Goal: Task Accomplishment & Management: Manage account settings

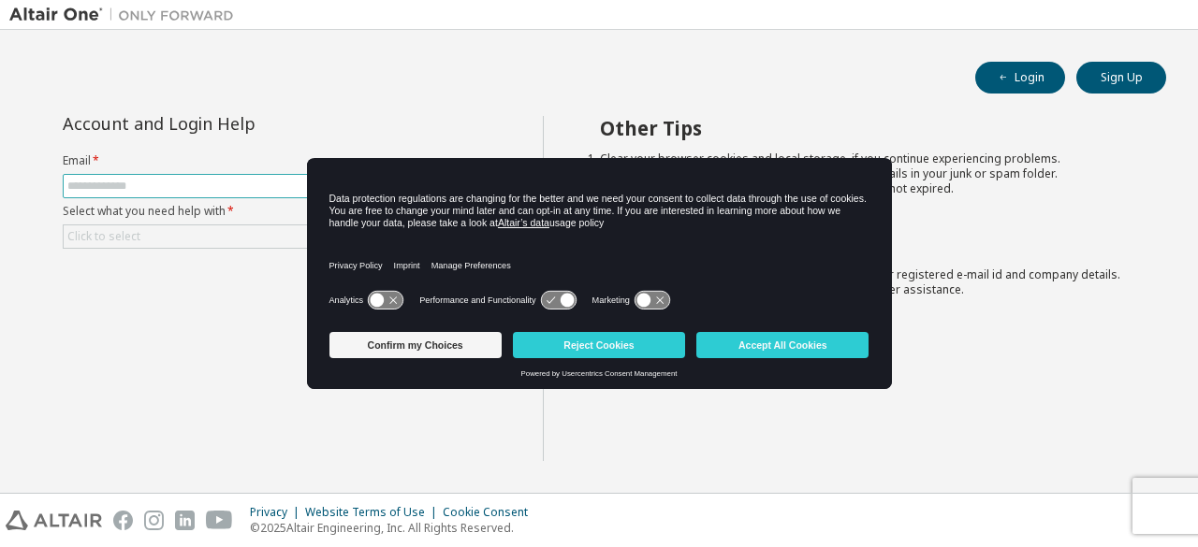
click at [271, 180] on input "text" at bounding box center [275, 186] width 417 height 15
click at [785, 344] on button "Accept All Cookies" at bounding box center [782, 345] width 172 height 26
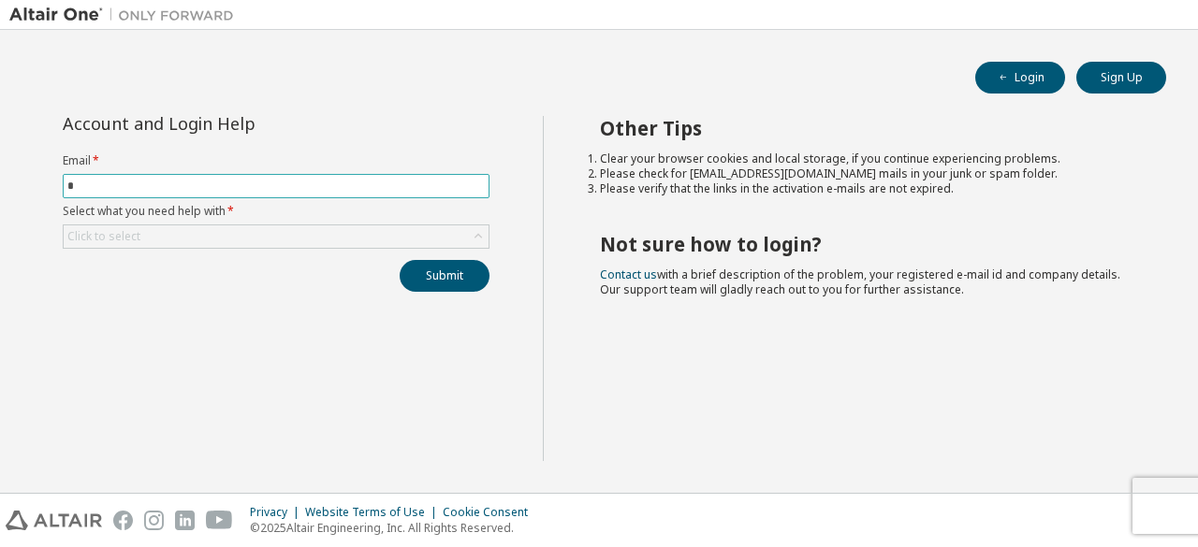
click at [160, 183] on input "*" at bounding box center [275, 186] width 417 height 15
type input "**********"
click at [142, 239] on div "Click to select" at bounding box center [276, 237] width 425 height 22
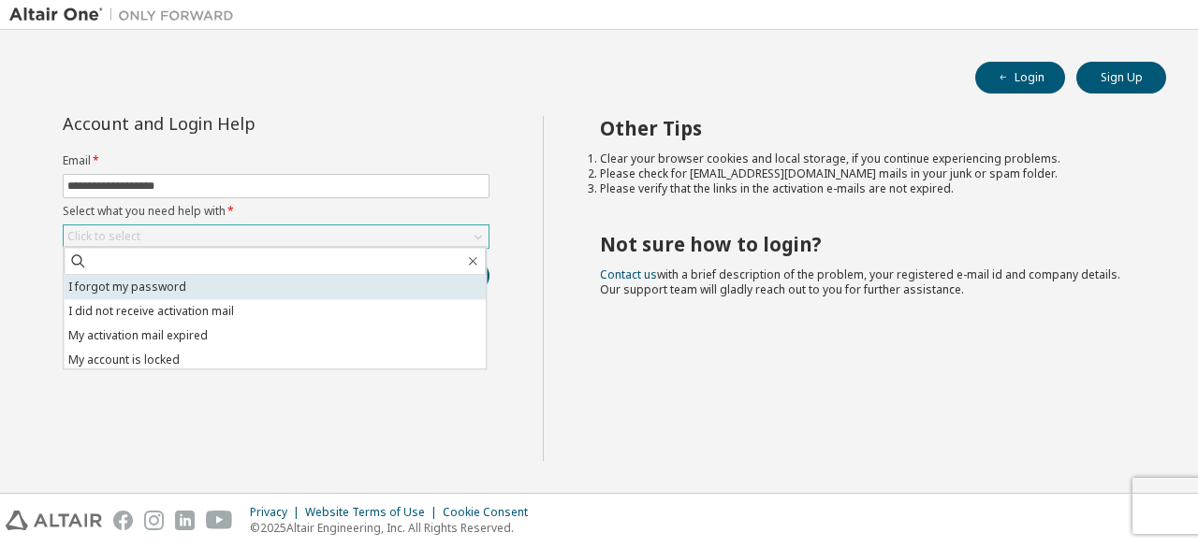
click at [128, 285] on li "I forgot my password" at bounding box center [275, 287] width 422 height 24
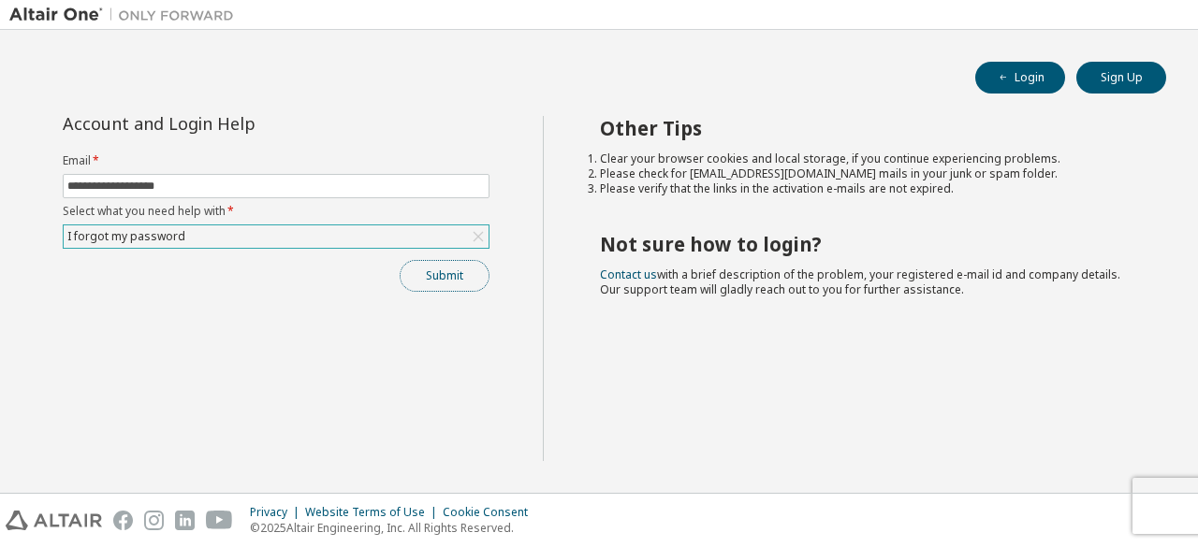
click at [479, 279] on button "Submit" at bounding box center [445, 276] width 90 height 32
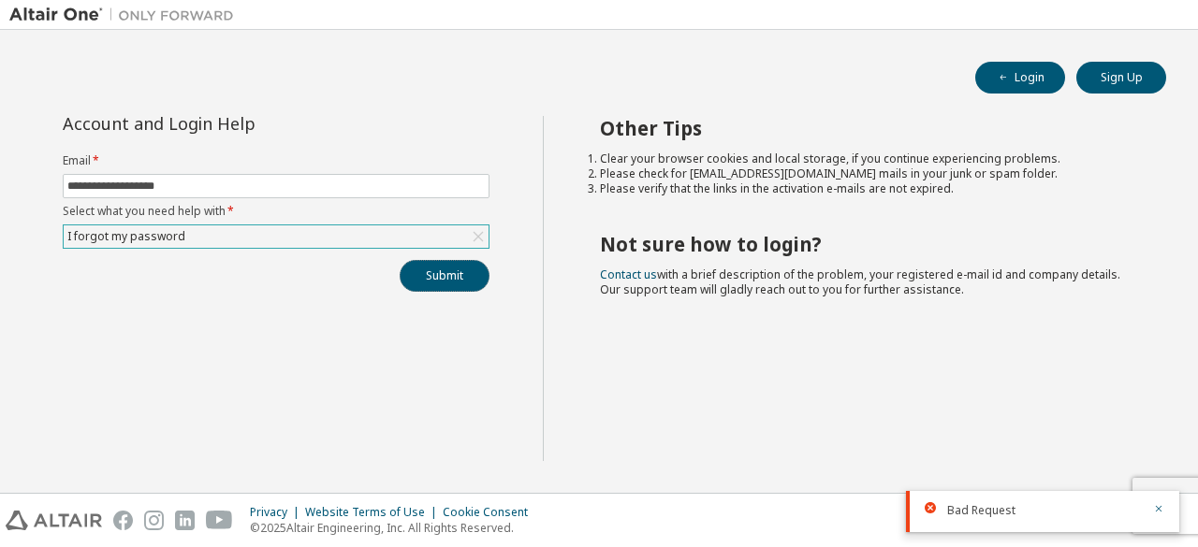
click at [447, 270] on button "Submit" at bounding box center [445, 276] width 90 height 32
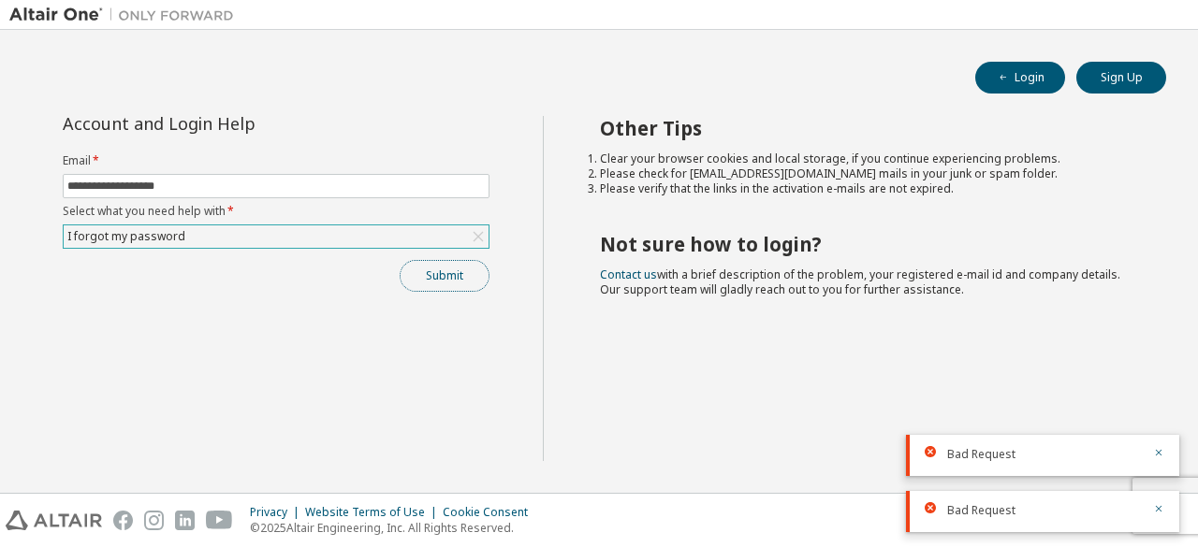
click at [448, 270] on button "Submit" at bounding box center [445, 276] width 90 height 32
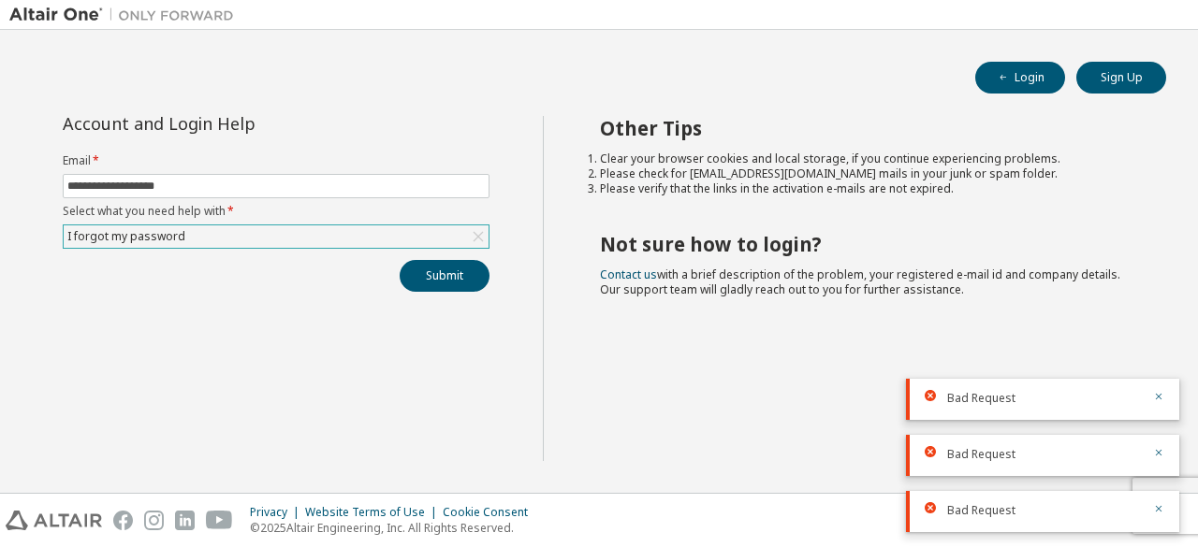
click at [1165, 505] on div "Bad Request" at bounding box center [1042, 511] width 273 height 41
click at [1160, 453] on icon "button" at bounding box center [1158, 452] width 11 height 11
click at [1159, 452] on icon "button" at bounding box center [1159, 453] width 7 height 7
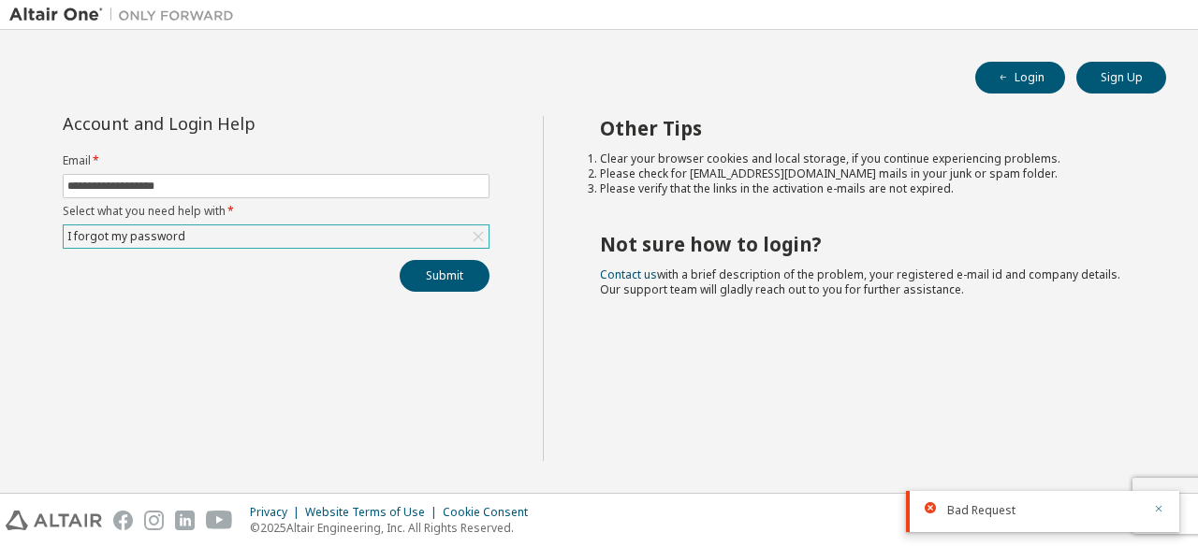
click at [1157, 508] on icon "button" at bounding box center [1159, 509] width 7 height 7
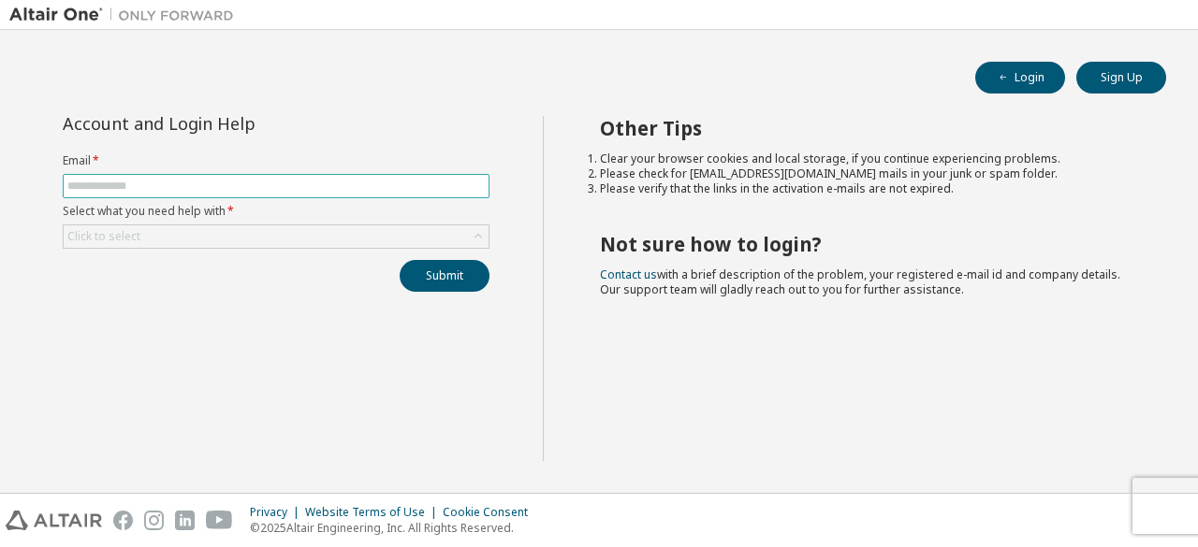
click at [182, 180] on input "text" at bounding box center [275, 186] width 417 height 15
type input "**********"
click at [82, 233] on div "Click to select" at bounding box center [103, 236] width 73 height 15
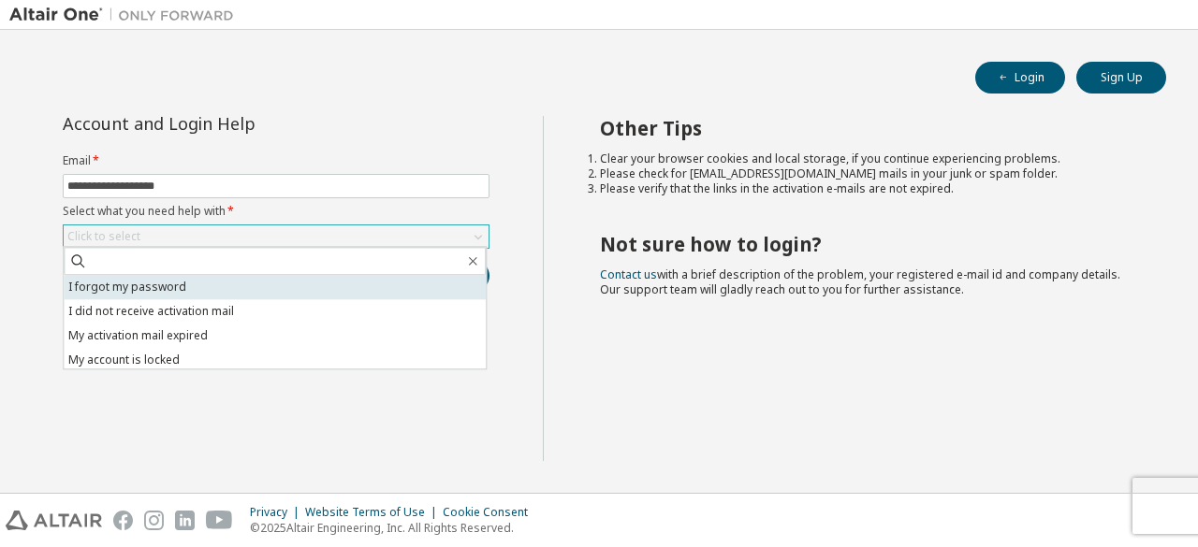
click at [104, 281] on li "I forgot my password" at bounding box center [275, 287] width 422 height 24
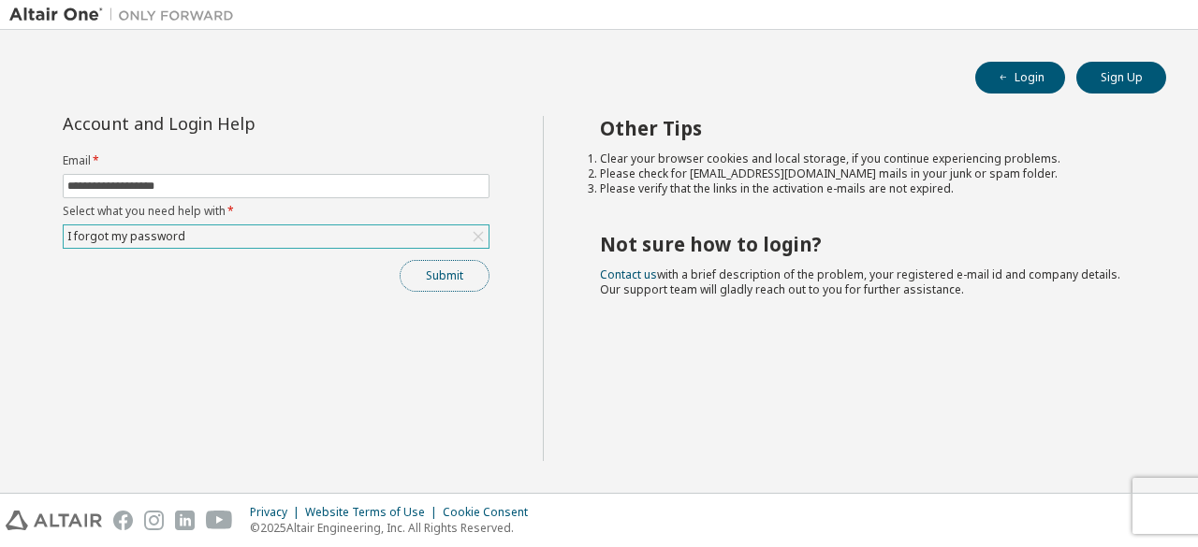
click at [419, 265] on button "Submit" at bounding box center [445, 276] width 90 height 32
click at [461, 276] on button "Submit" at bounding box center [445, 276] width 90 height 32
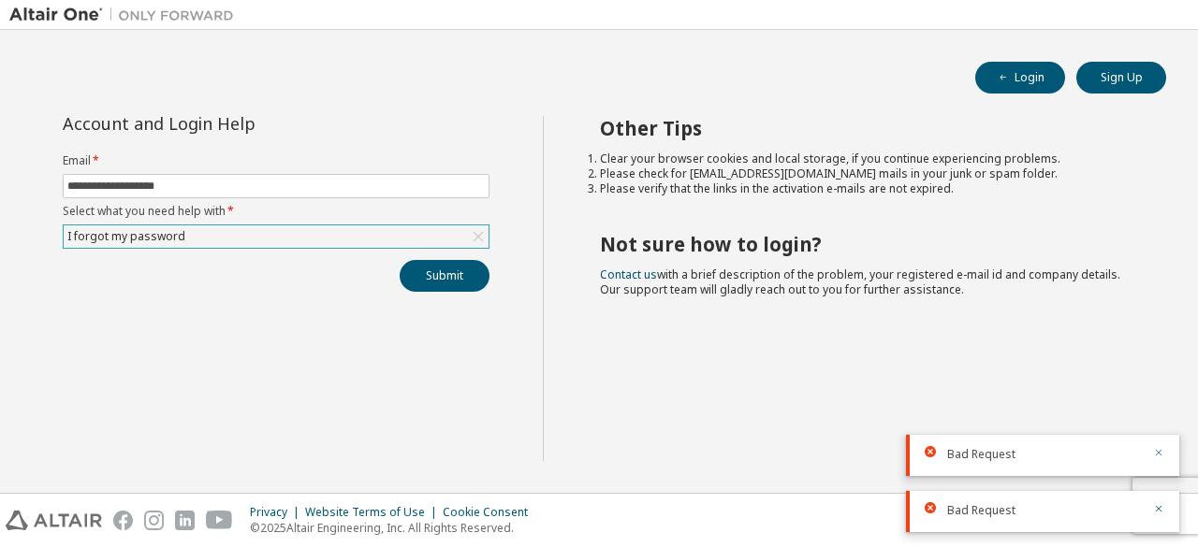
click at [1161, 454] on icon "button" at bounding box center [1158, 452] width 11 height 11
click at [1155, 509] on icon "button" at bounding box center [1158, 508] width 11 height 11
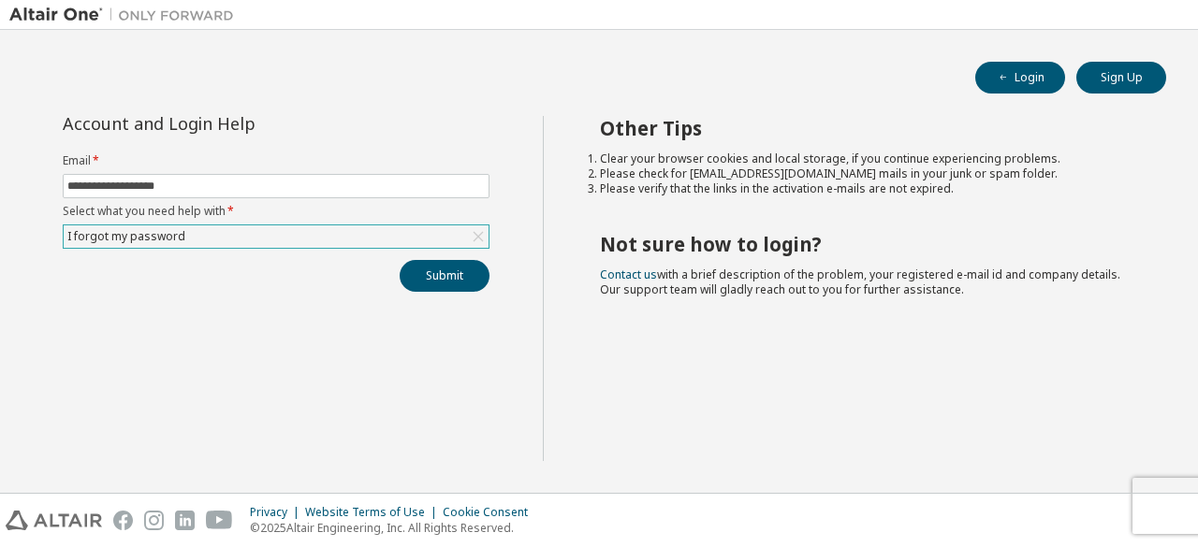
click at [1105, 59] on div "**********" at bounding box center [598, 261] width 1179 height 445
click at [445, 278] on button "Submit" at bounding box center [445, 276] width 90 height 32
click at [241, 231] on div "I forgot my password" at bounding box center [276, 237] width 425 height 22
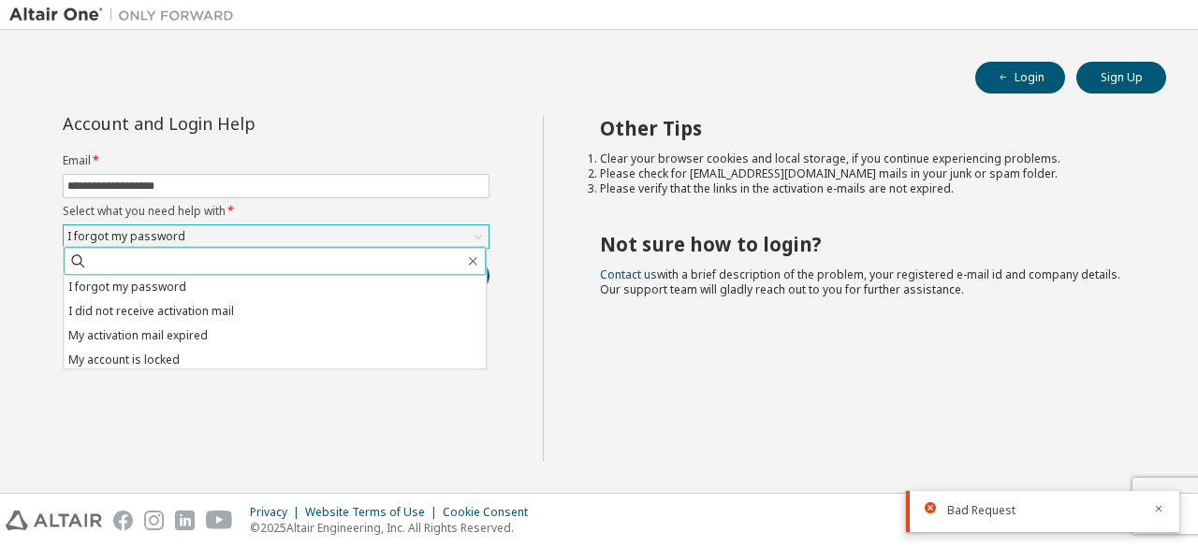
click at [185, 265] on input "text" at bounding box center [275, 261] width 377 height 19
click at [31, 336] on div "**********" at bounding box center [275, 288] width 533 height 345
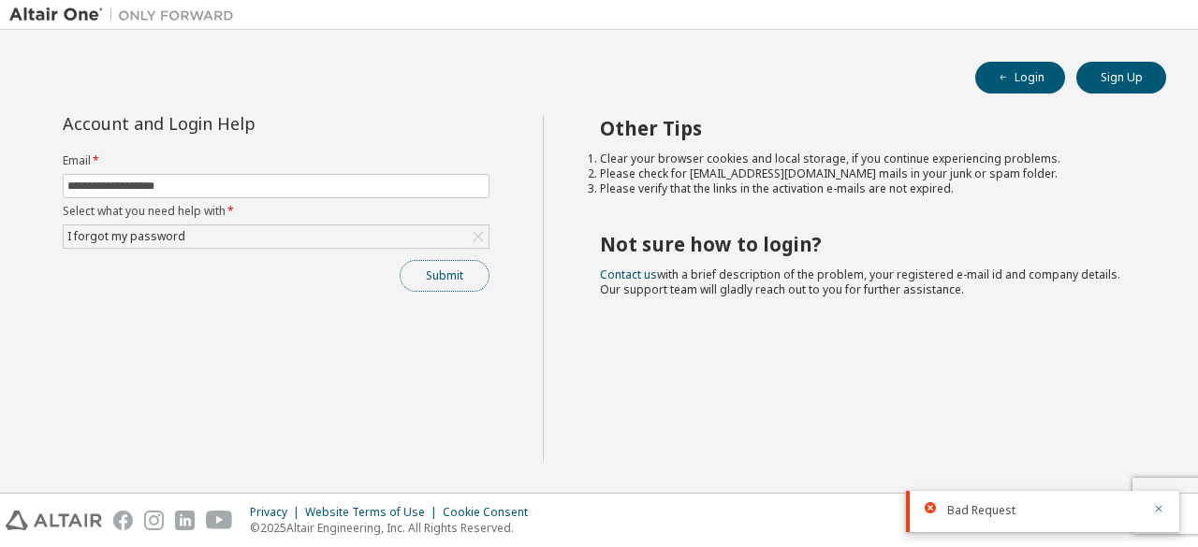
click at [432, 283] on button "Submit" at bounding box center [445, 276] width 90 height 32
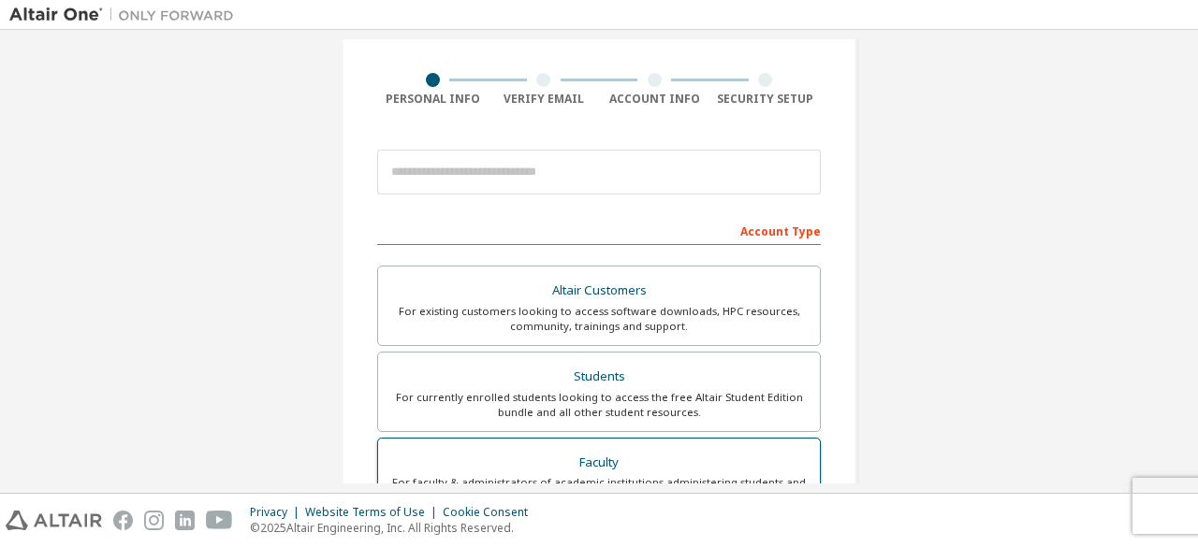
scroll to position [94, 0]
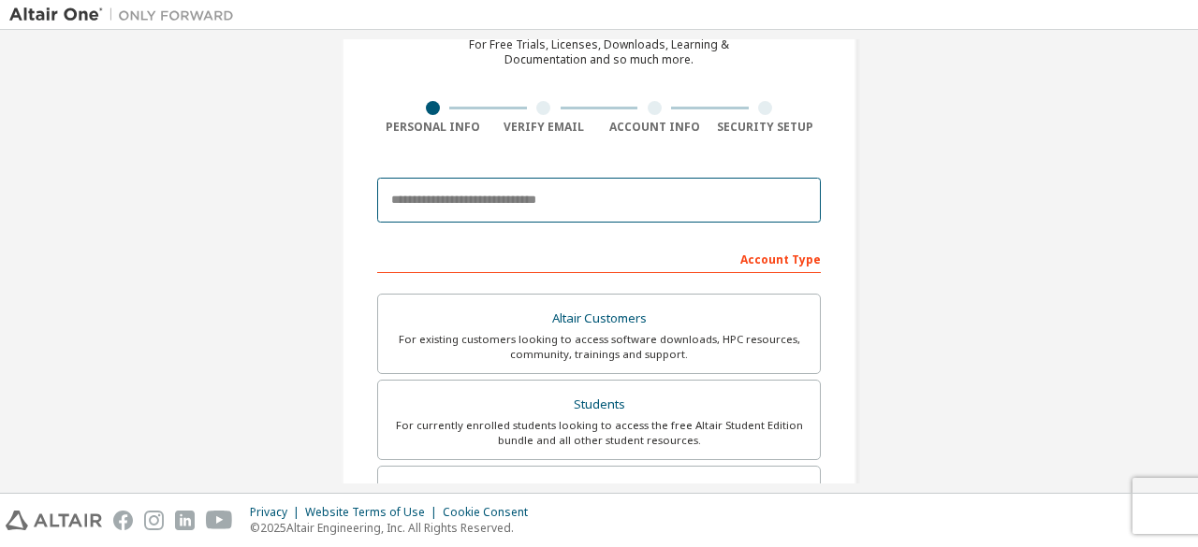
click at [484, 199] on input "email" at bounding box center [599, 200] width 444 height 45
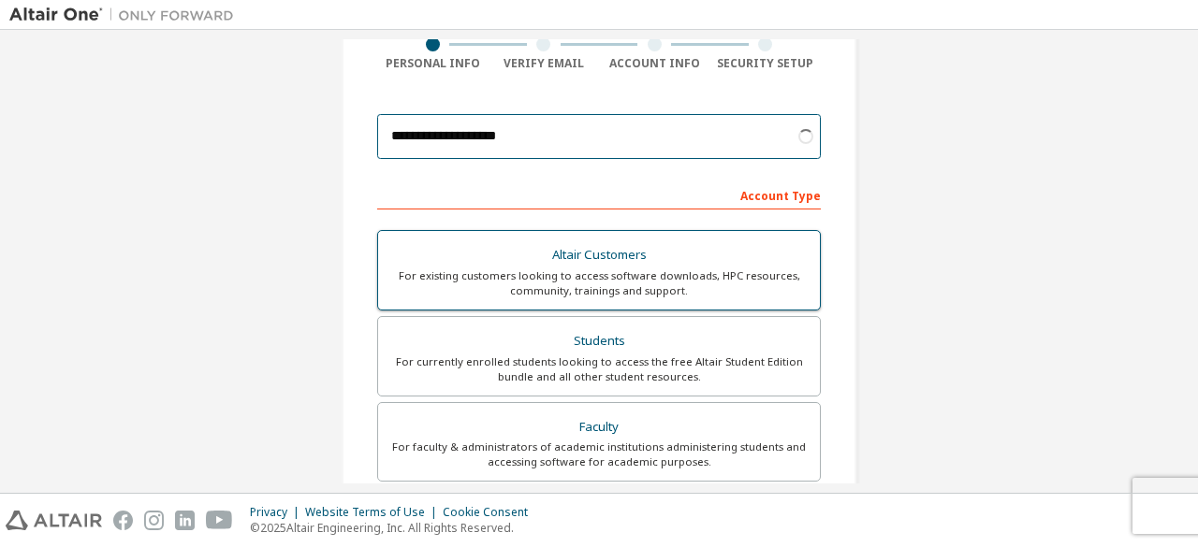
scroll to position [187, 0]
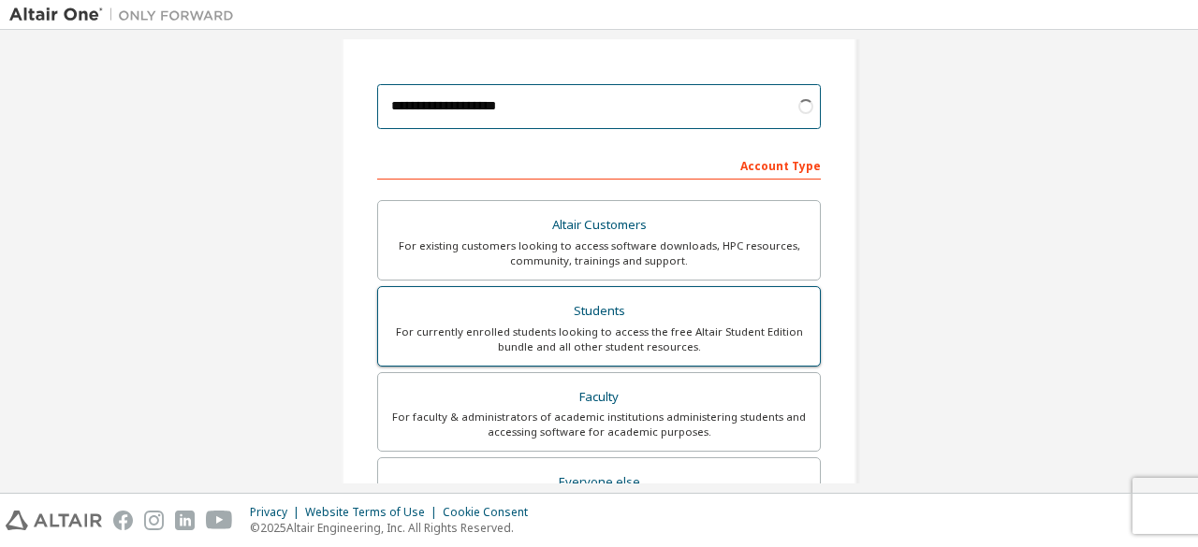
type input "**********"
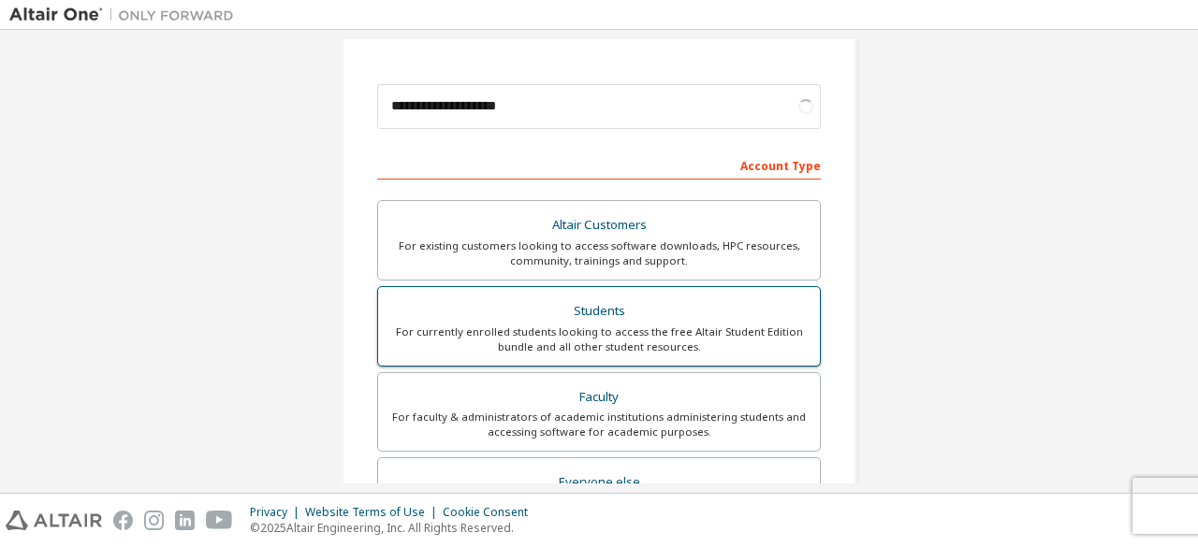
click at [586, 306] on div "Students" at bounding box center [598, 312] width 419 height 26
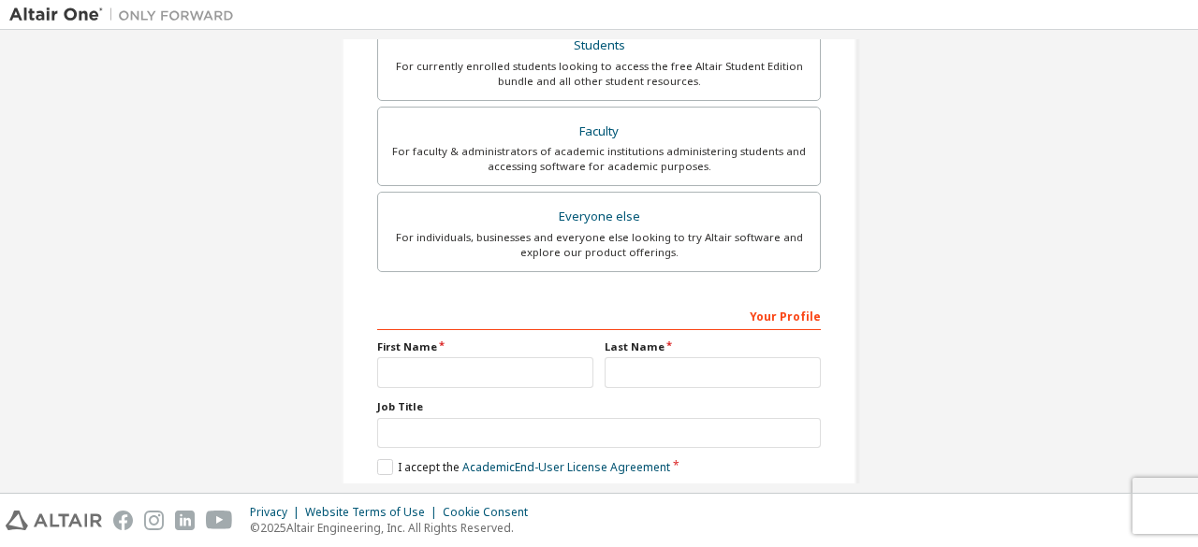
scroll to position [541, 0]
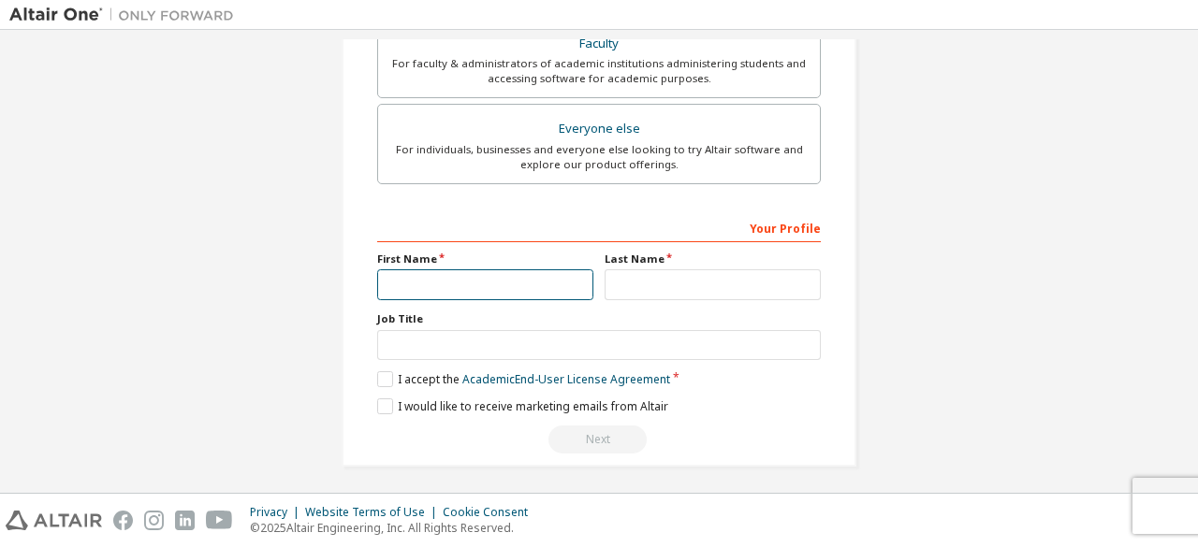
click at [517, 273] on input "text" at bounding box center [485, 285] width 216 height 31
type input "**********"
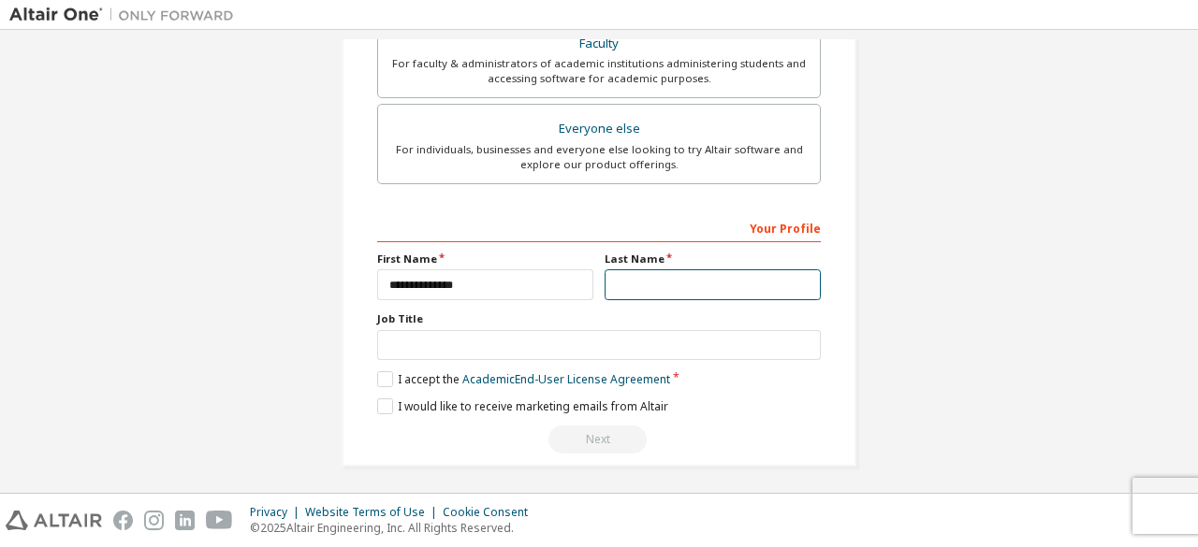
click at [775, 274] on input "text" at bounding box center [713, 285] width 216 height 31
type input "******"
click at [383, 372] on label "I accept the Academic End-User License Agreement" at bounding box center [523, 380] width 293 height 16
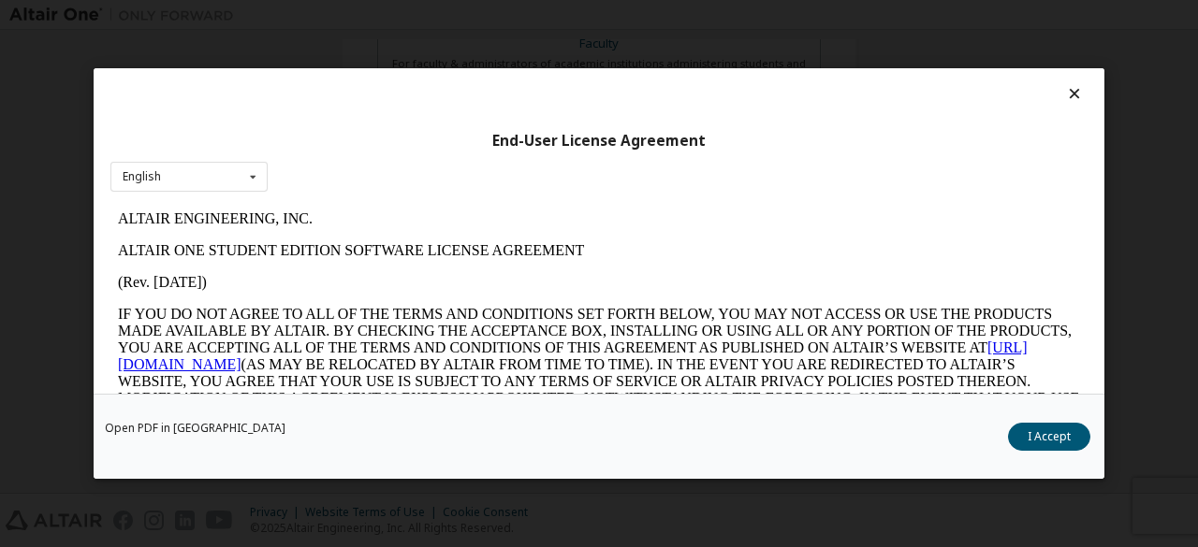
scroll to position [0, 0]
click at [1052, 442] on button "I Accept" at bounding box center [1049, 437] width 82 height 28
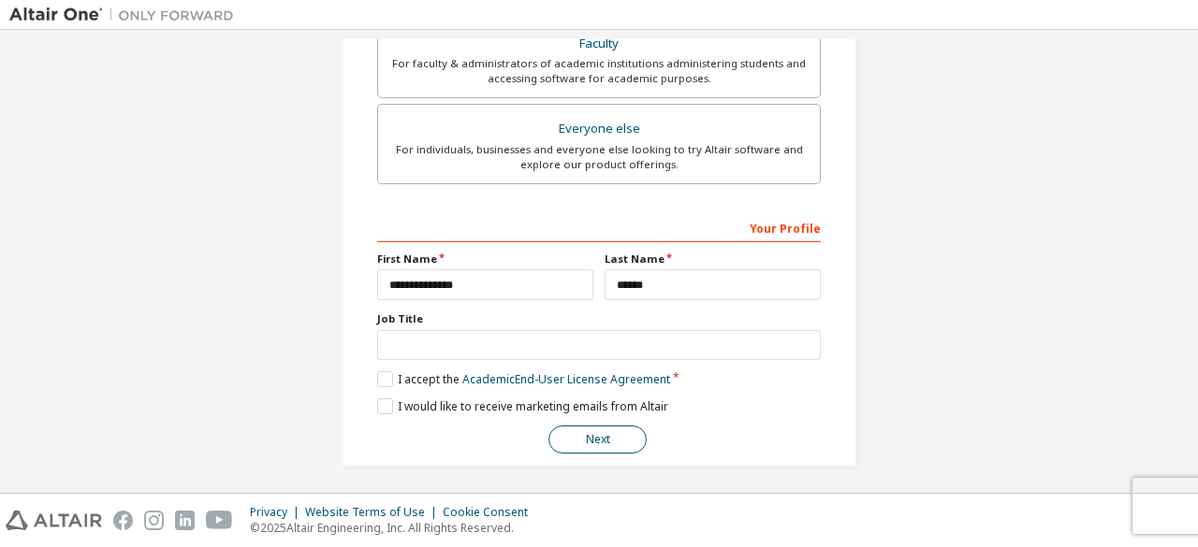
click at [567, 437] on button "Next" at bounding box center [597, 440] width 98 height 28
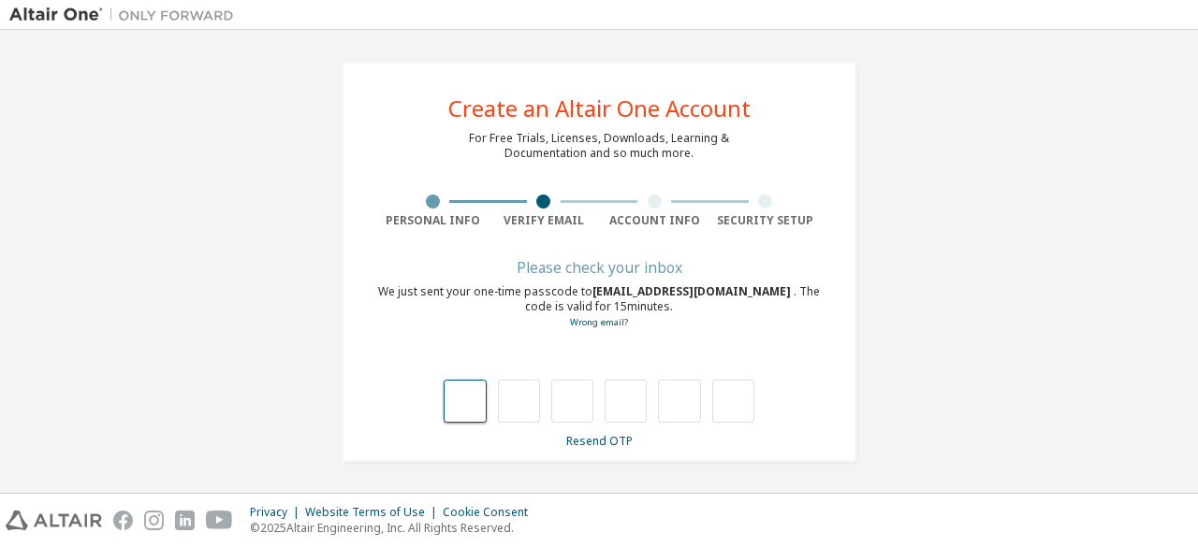
type input "*"
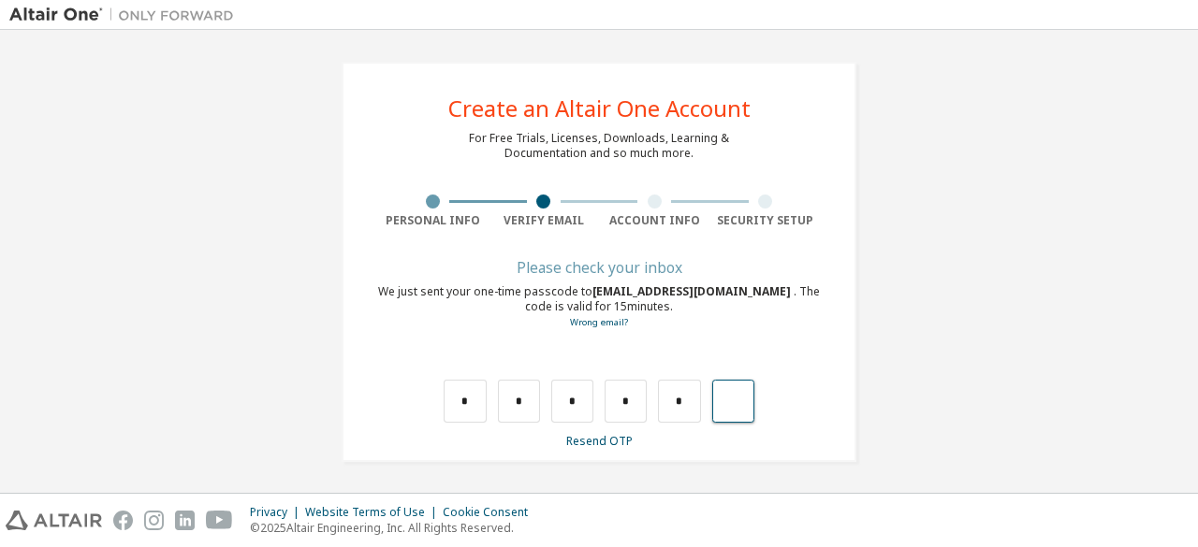
type input "*"
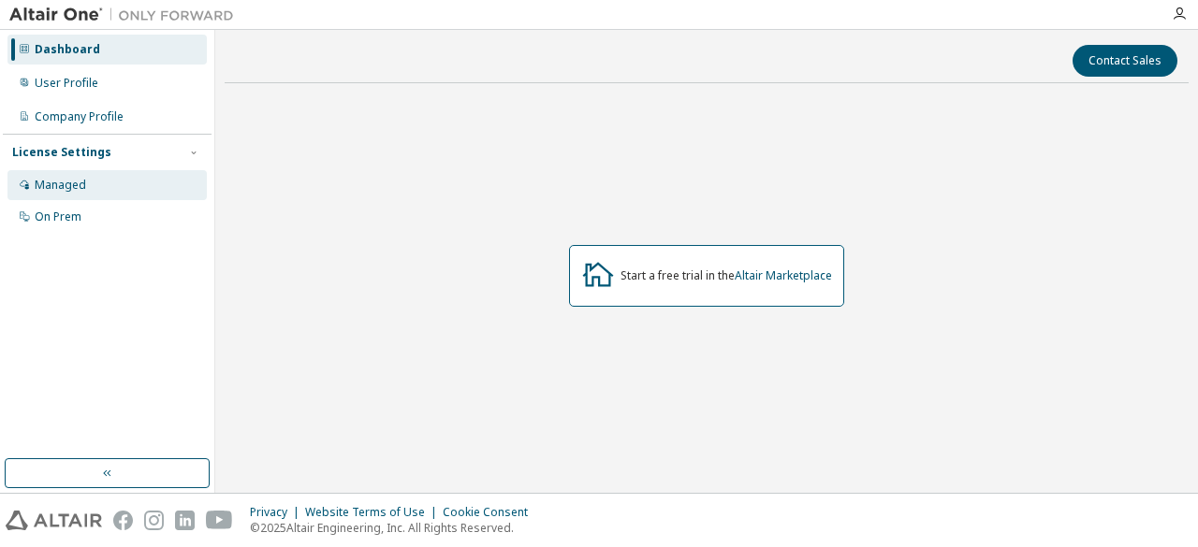
click at [89, 179] on div "Managed" at bounding box center [106, 185] width 199 height 30
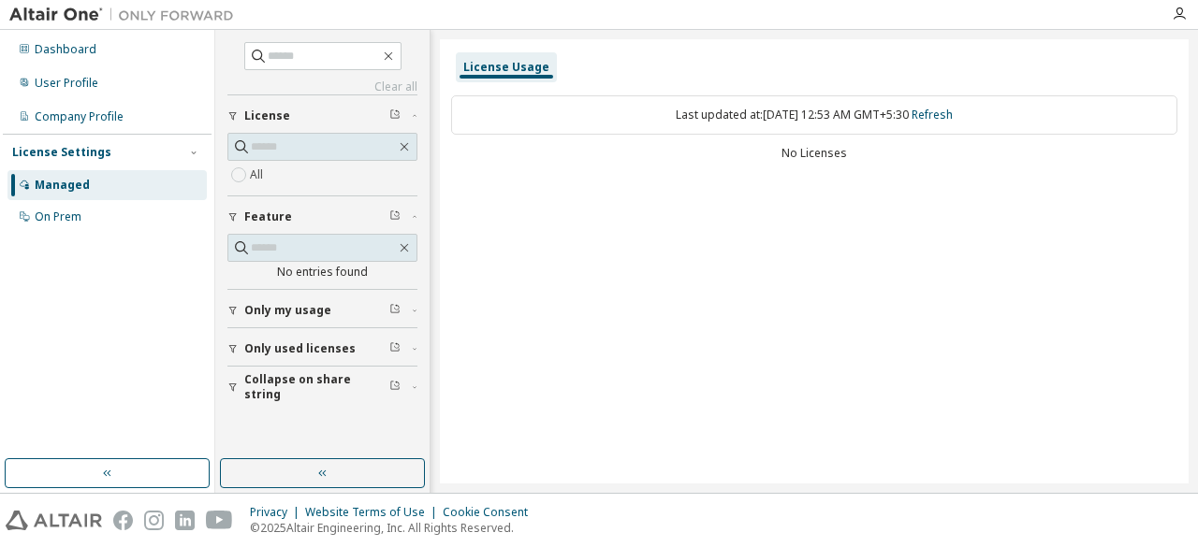
click at [279, 174] on div "All" at bounding box center [322, 175] width 190 height 22
click at [398, 111] on icon "button" at bounding box center [394, 114] width 11 height 11
click at [402, 147] on icon "button" at bounding box center [404, 146] width 15 height 15
click at [75, 91] on div "User Profile" at bounding box center [106, 83] width 199 height 30
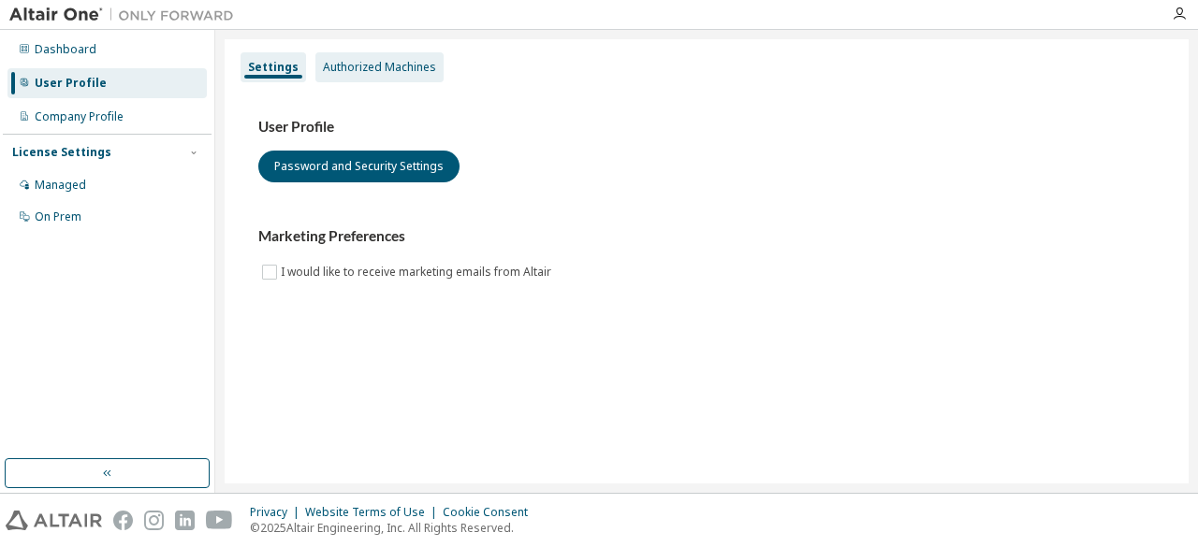
click at [371, 76] on div "Authorized Machines" at bounding box center [379, 67] width 128 height 30
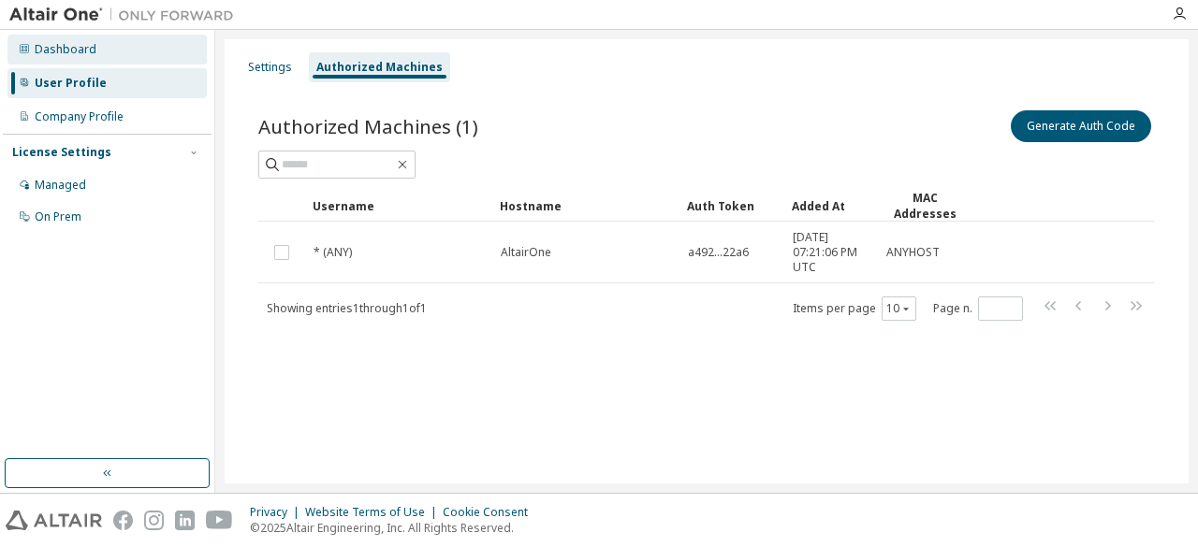
click at [95, 52] on div "Dashboard" at bounding box center [106, 50] width 199 height 30
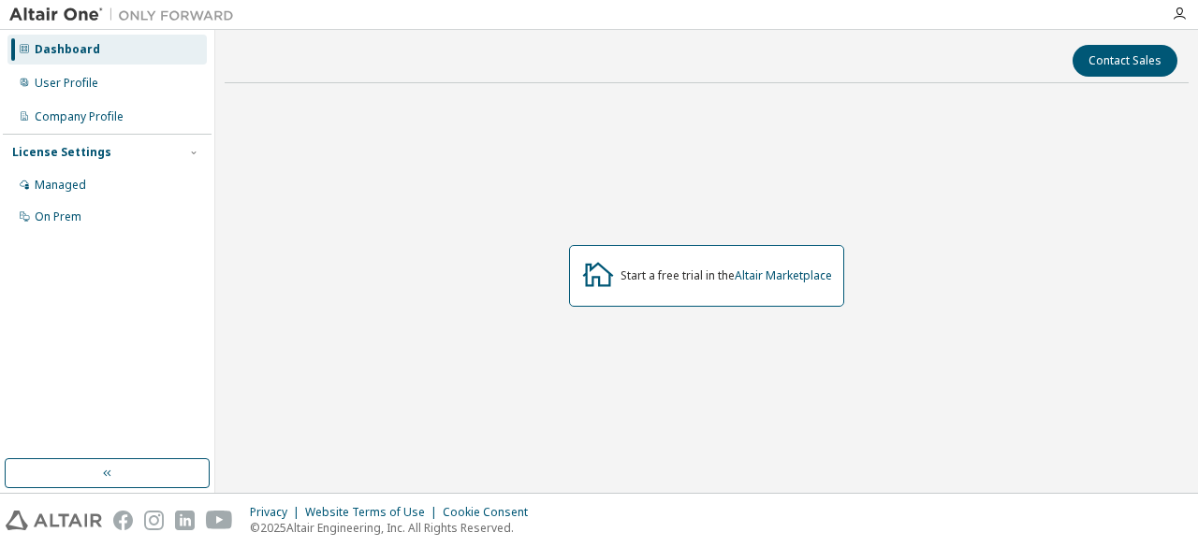
click at [681, 281] on div "Start a free trial in the Altair Marketplace" at bounding box center [725, 276] width 211 height 15
click at [678, 275] on div "Start a free trial in the Altair Marketplace" at bounding box center [725, 276] width 211 height 15
click at [1176, 17] on icon "button" at bounding box center [1179, 14] width 15 height 15
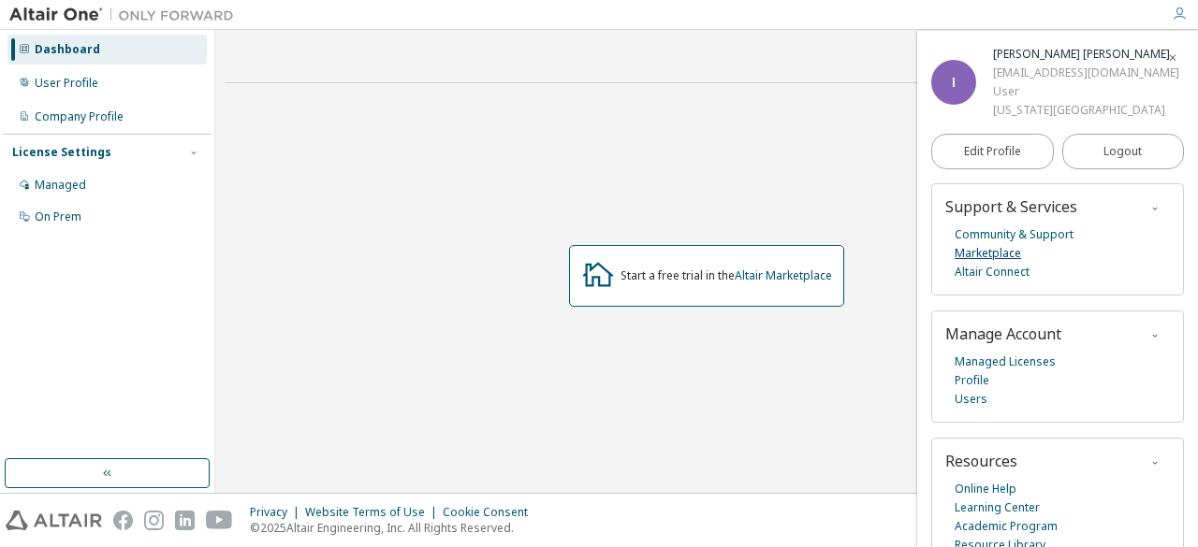
scroll to position [37, 0]
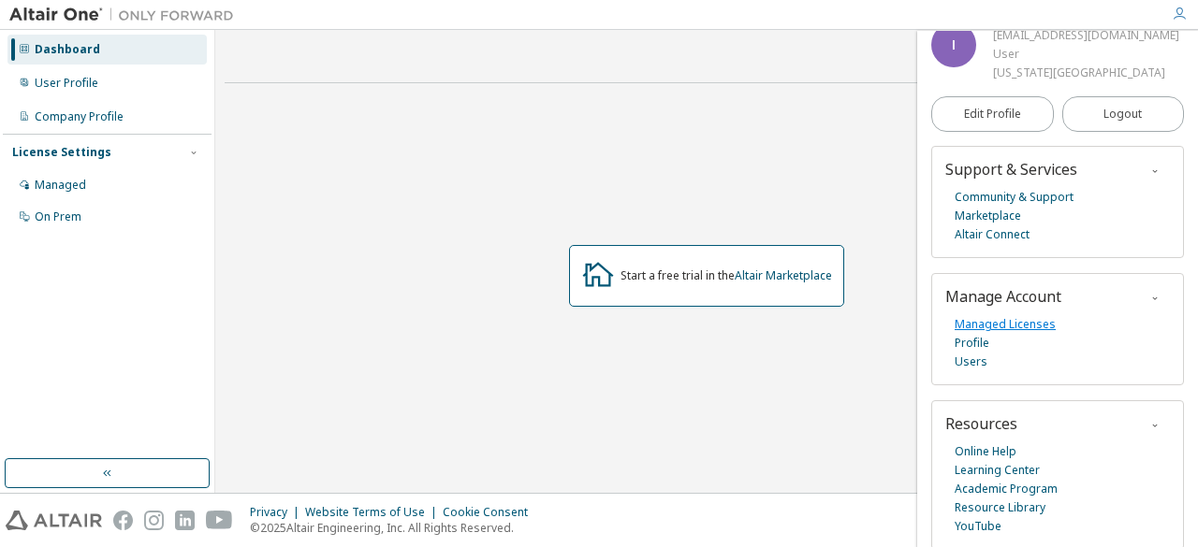
click at [977, 325] on link "Managed Licenses" at bounding box center [1005, 324] width 101 height 19
